Goal: Task Accomplishment & Management: Complete application form

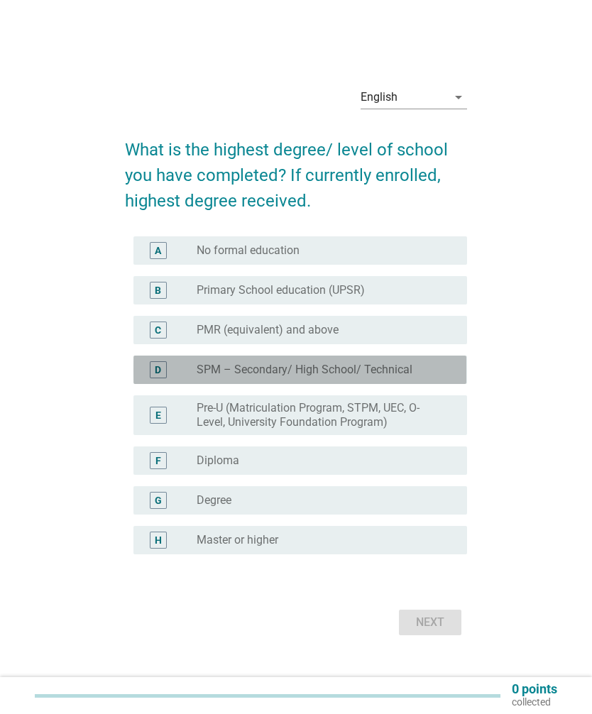
click at [285, 377] on label "SPM – Secondary/ High School/ Technical" at bounding box center [305, 370] width 216 height 14
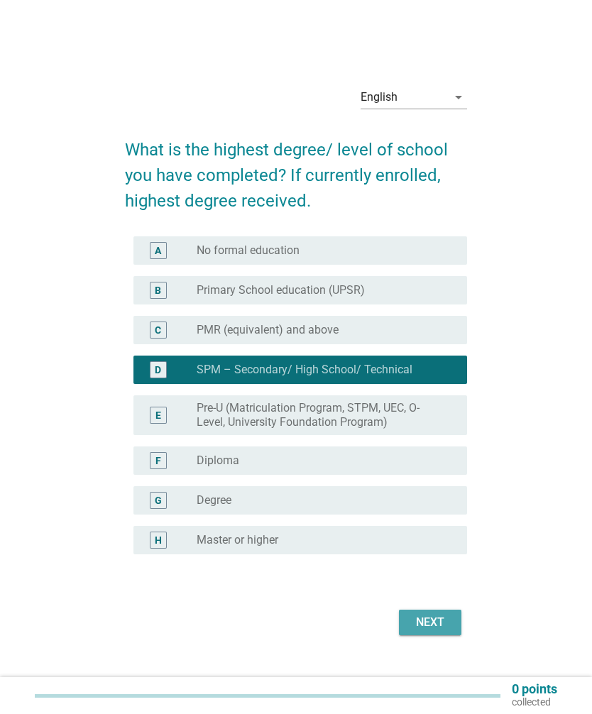
click at [437, 631] on div "Next" at bounding box center [430, 622] width 40 height 17
